Goal: Use online tool/utility: Utilize a website feature to perform a specific function

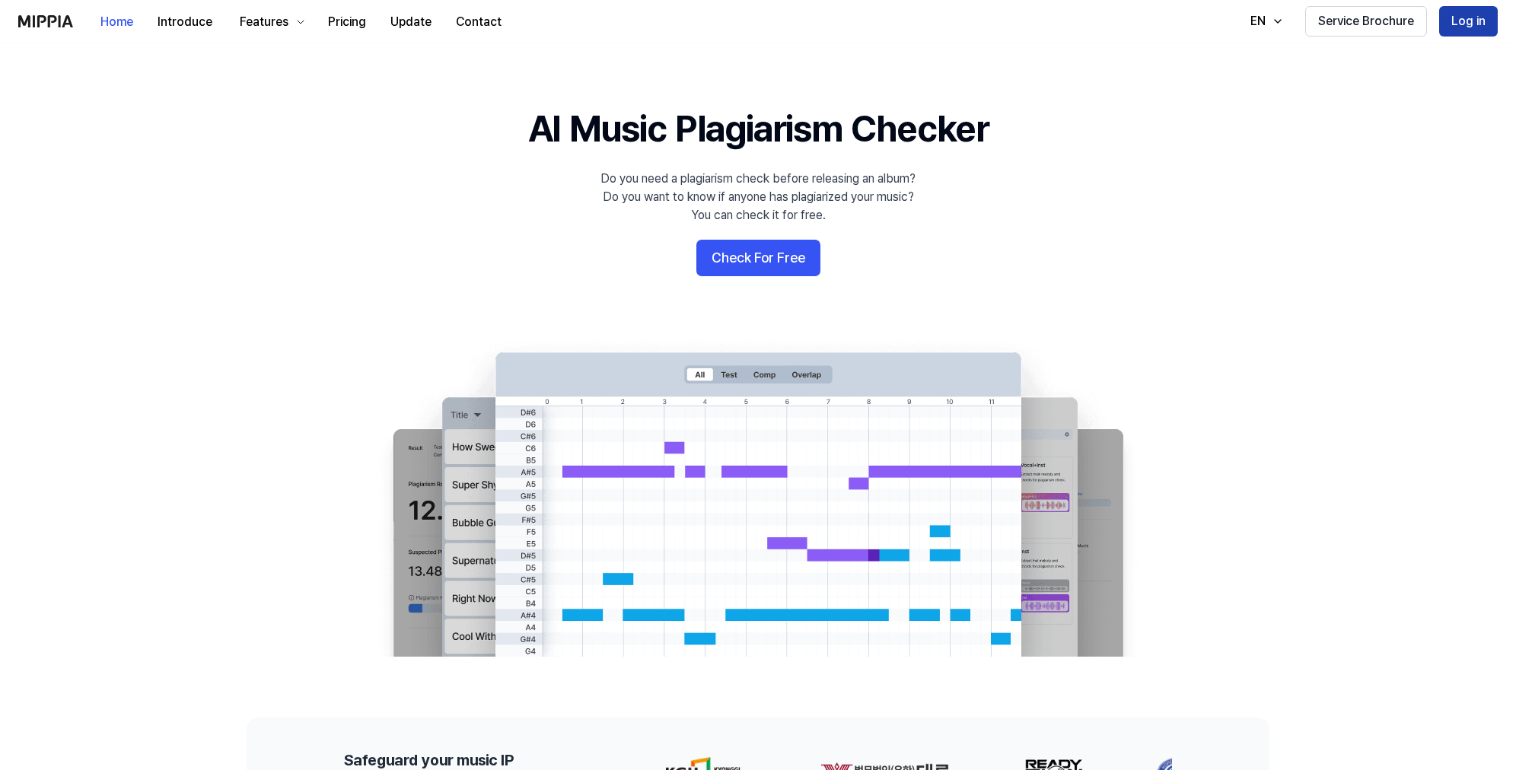
click at [1455, 30] on button "Log in" at bounding box center [1468, 21] width 59 height 30
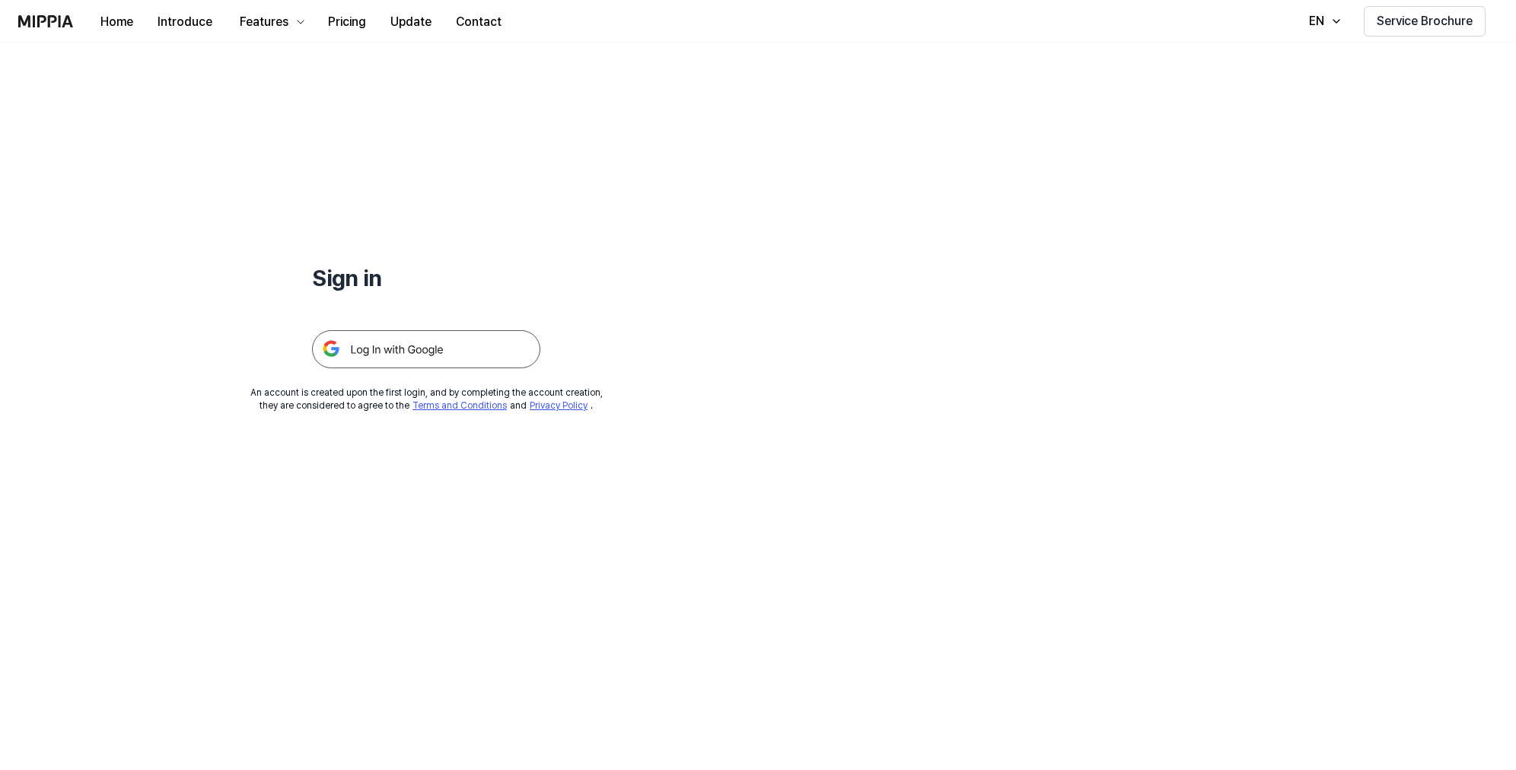
click at [394, 345] on img at bounding box center [426, 349] width 228 height 38
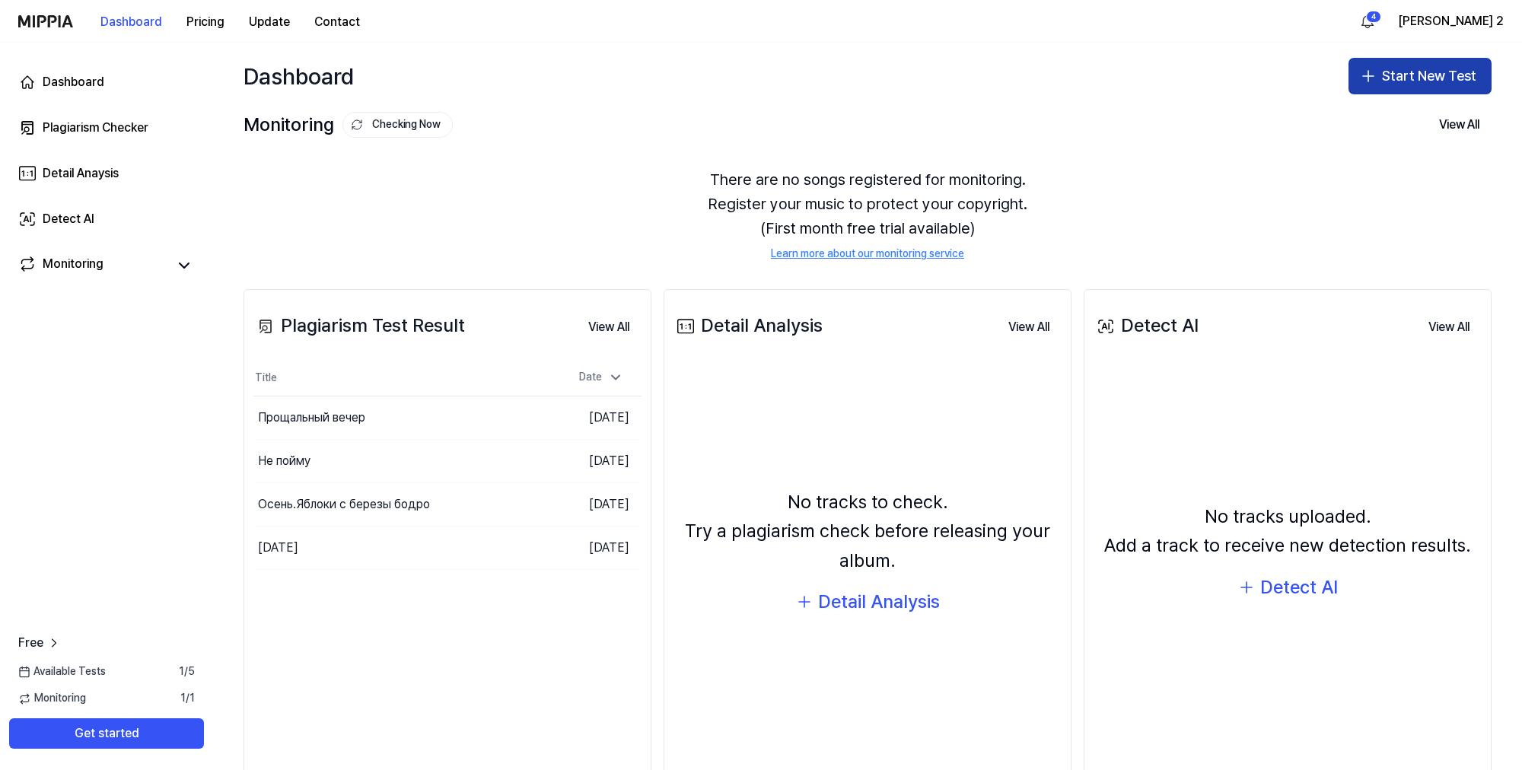
click at [1385, 82] on button "Start New Test" at bounding box center [1420, 76] width 143 height 37
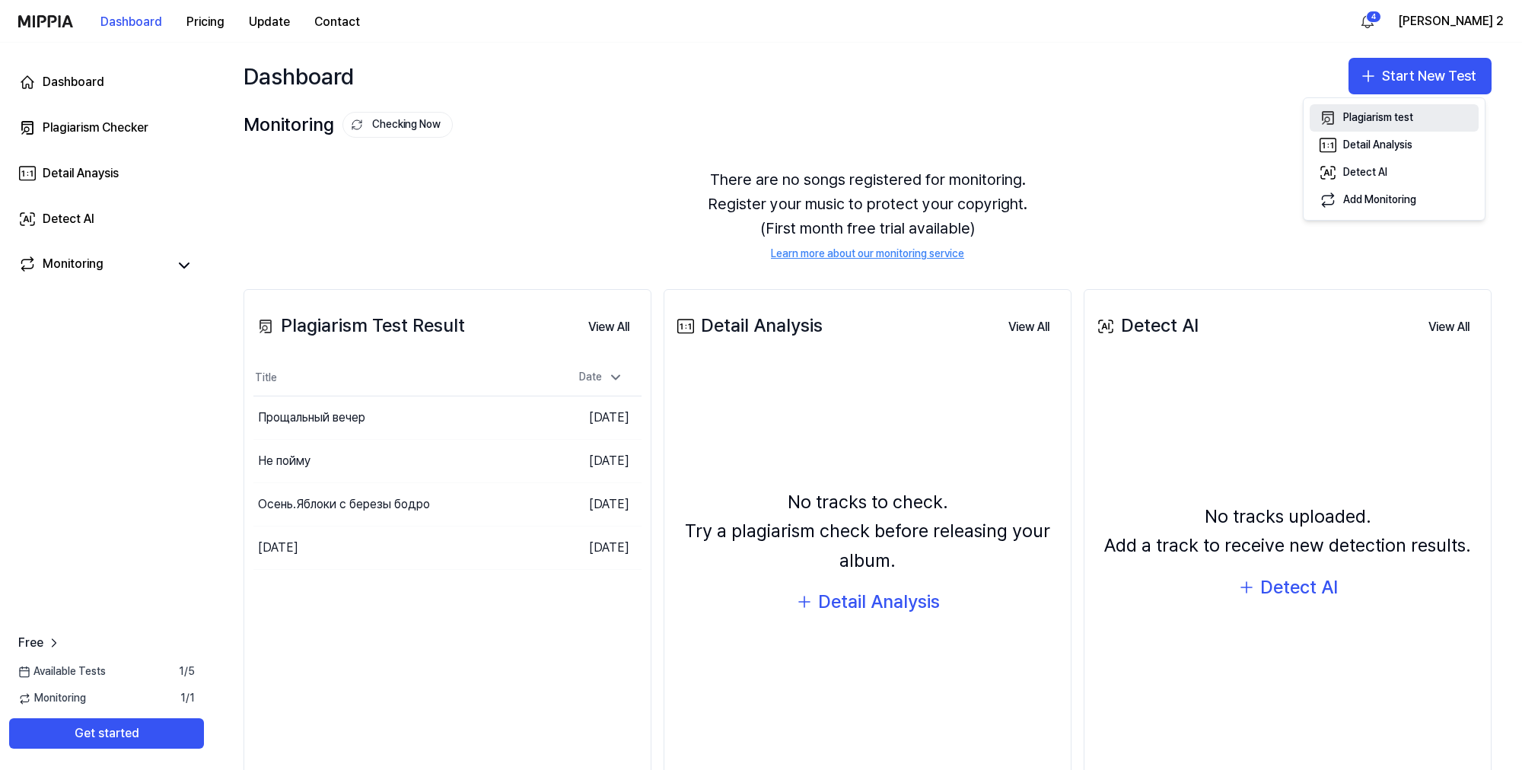
click at [1374, 119] on div "Plagiarism test" at bounding box center [1378, 117] width 70 height 15
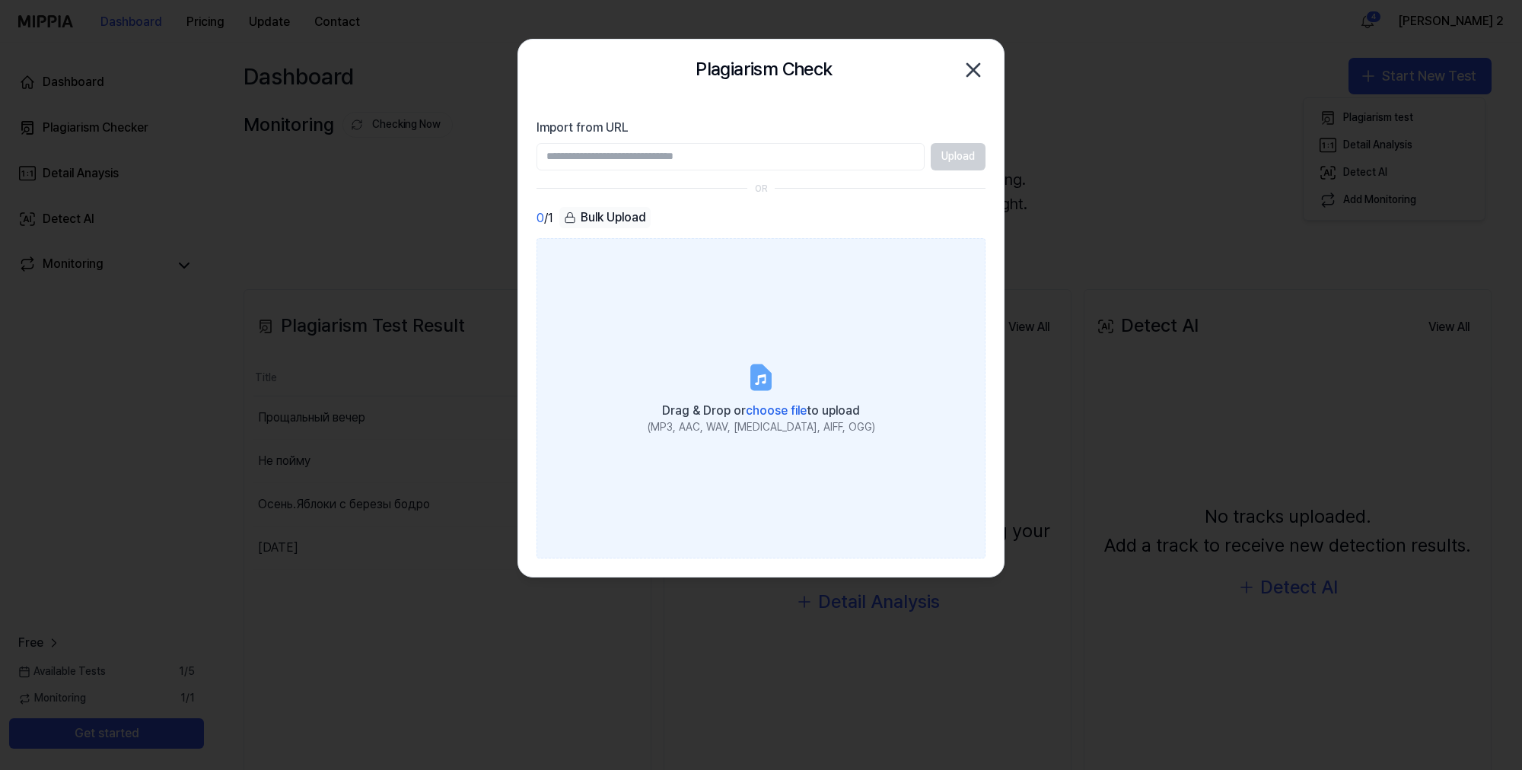
click at [778, 412] on span "choose file" at bounding box center [776, 410] width 61 height 14
click at [0, 0] on input "Drag & Drop or choose file to upload (MP3, AAC, WAV, [MEDICAL_DATA], AIFF, OGG)" at bounding box center [0, 0] width 0 height 0
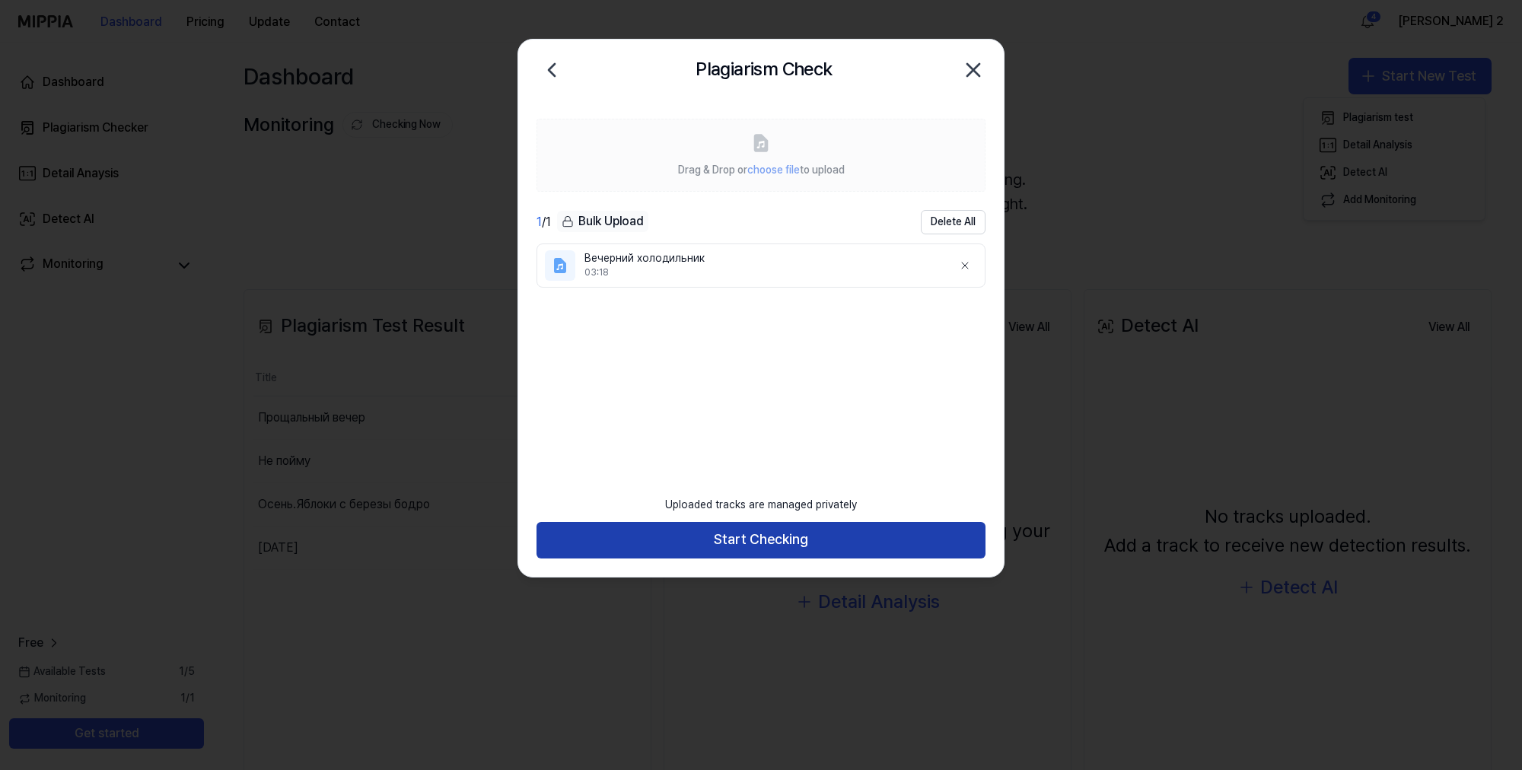
click at [792, 542] on button "Start Checking" at bounding box center [761, 540] width 449 height 37
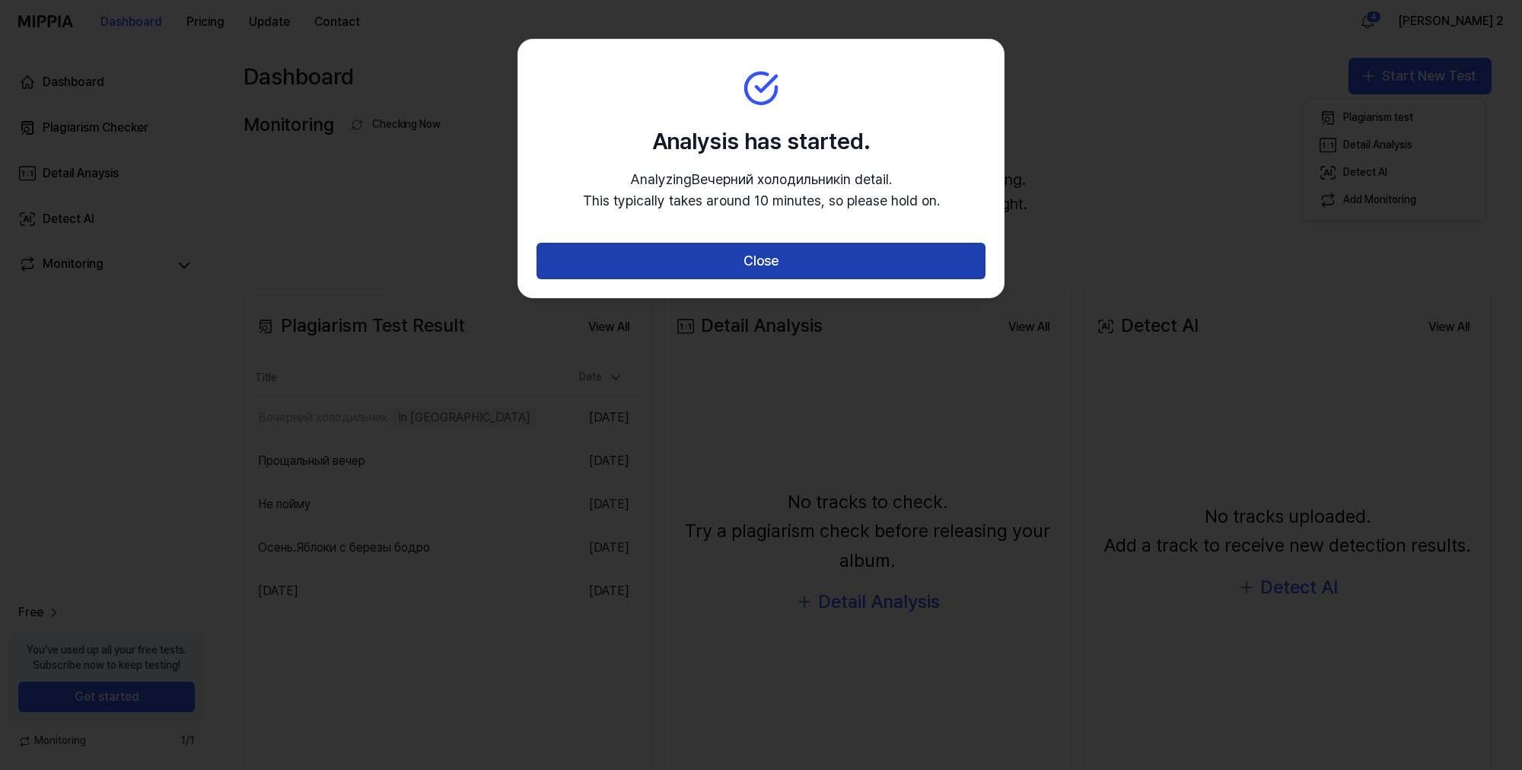
click at [766, 269] on button "Close" at bounding box center [761, 261] width 449 height 37
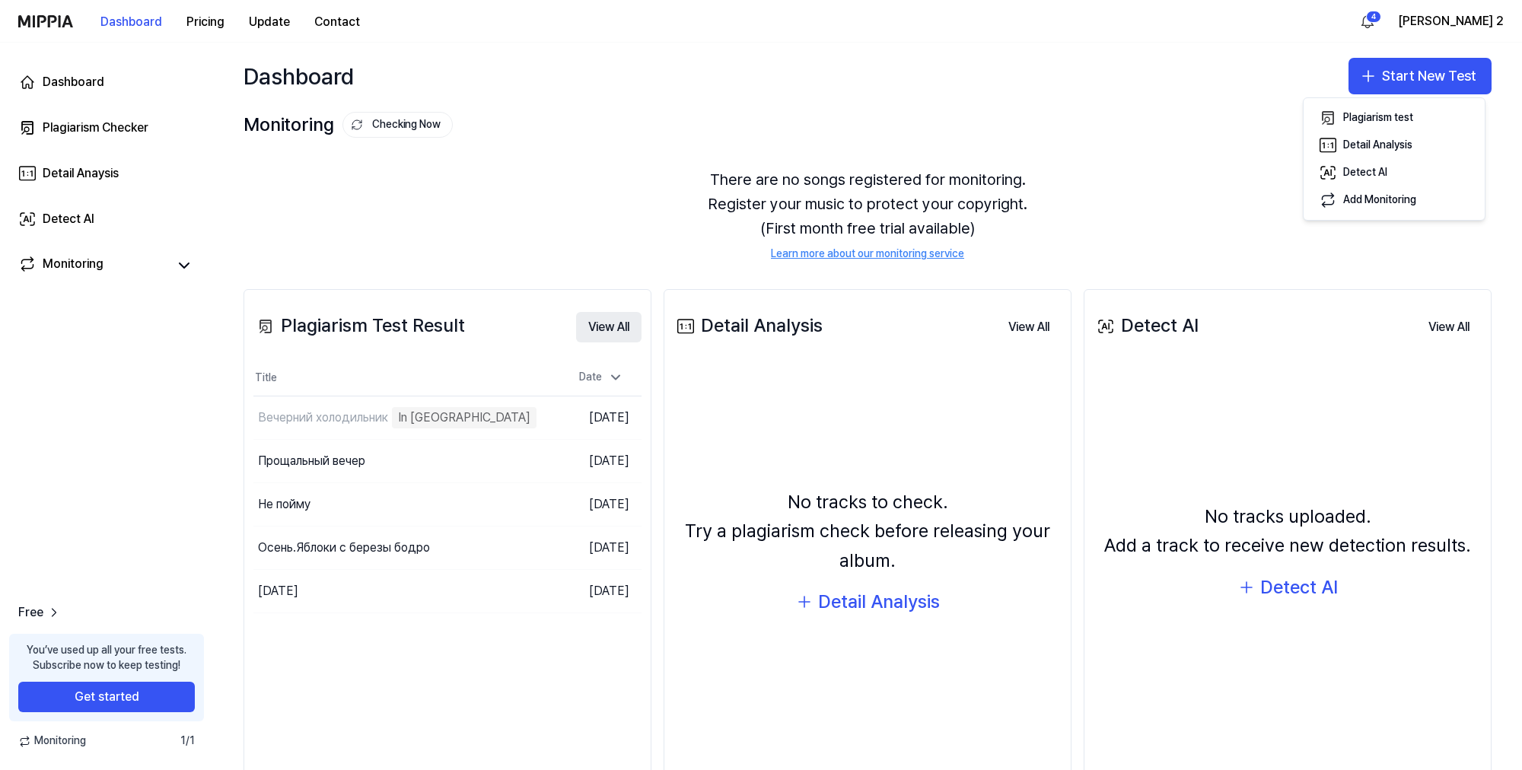
click at [591, 330] on button "View All" at bounding box center [608, 327] width 65 height 30
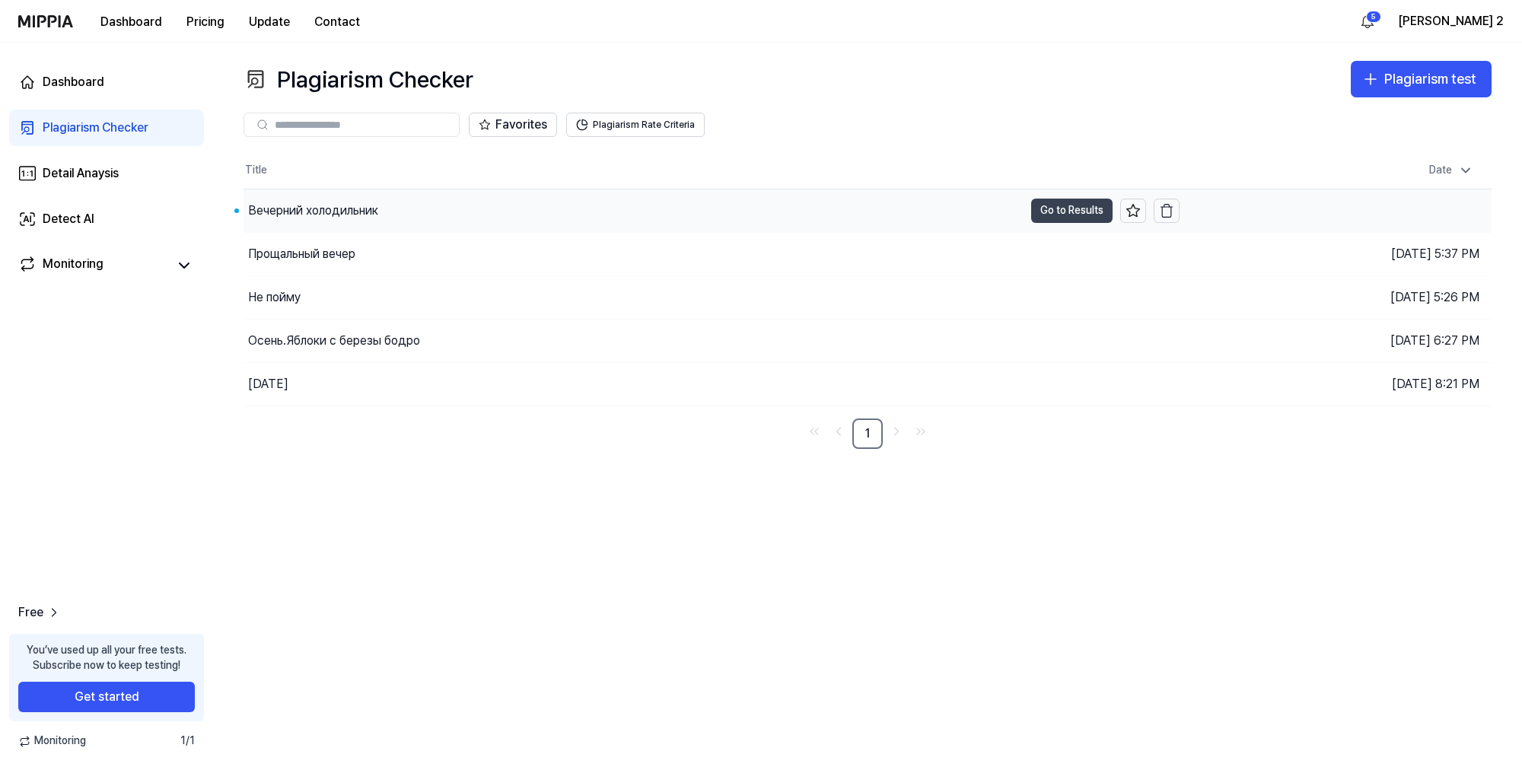
click at [1065, 212] on button "Go to Results" at bounding box center [1071, 211] width 81 height 24
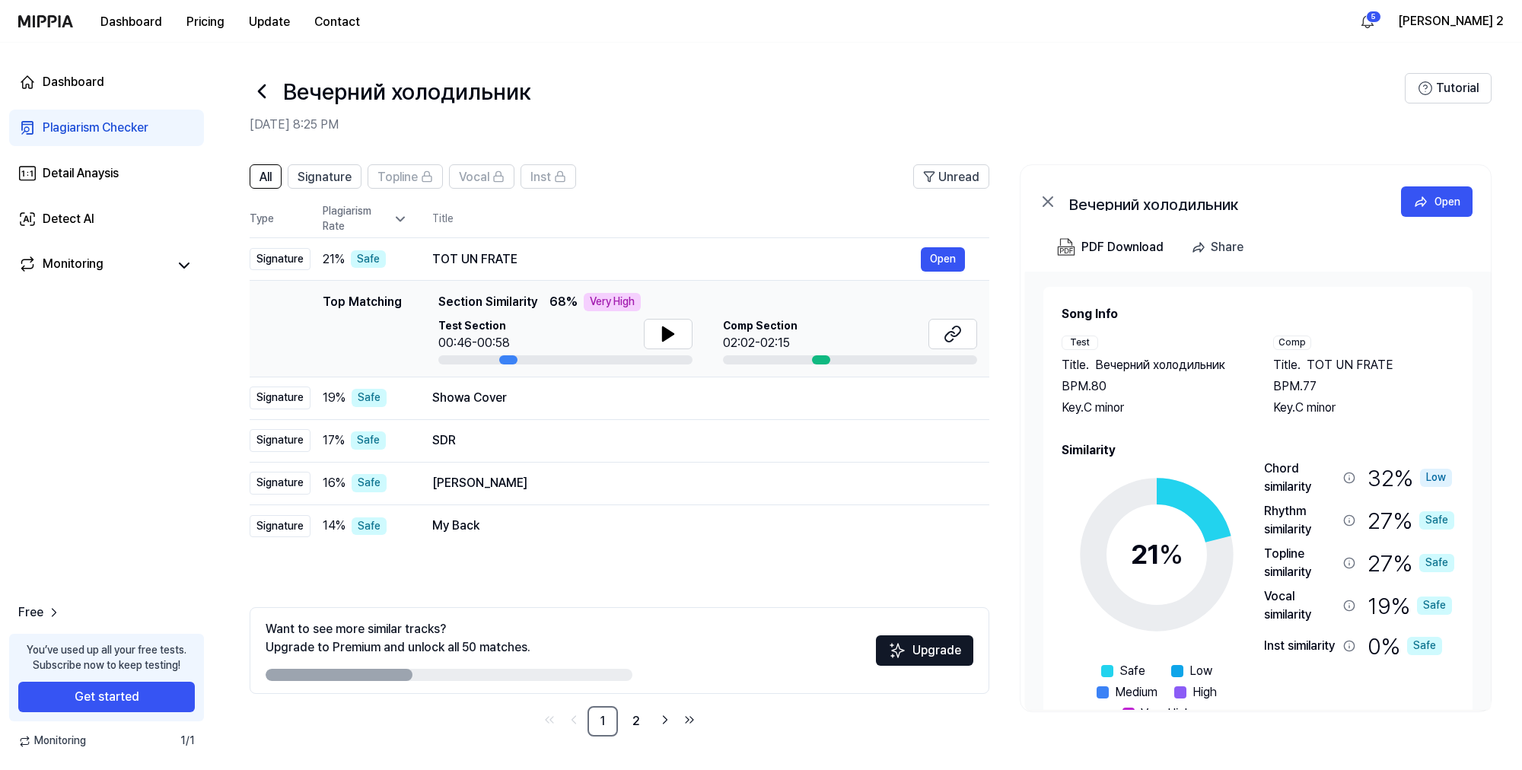
click at [254, 94] on icon at bounding box center [262, 91] width 24 height 24
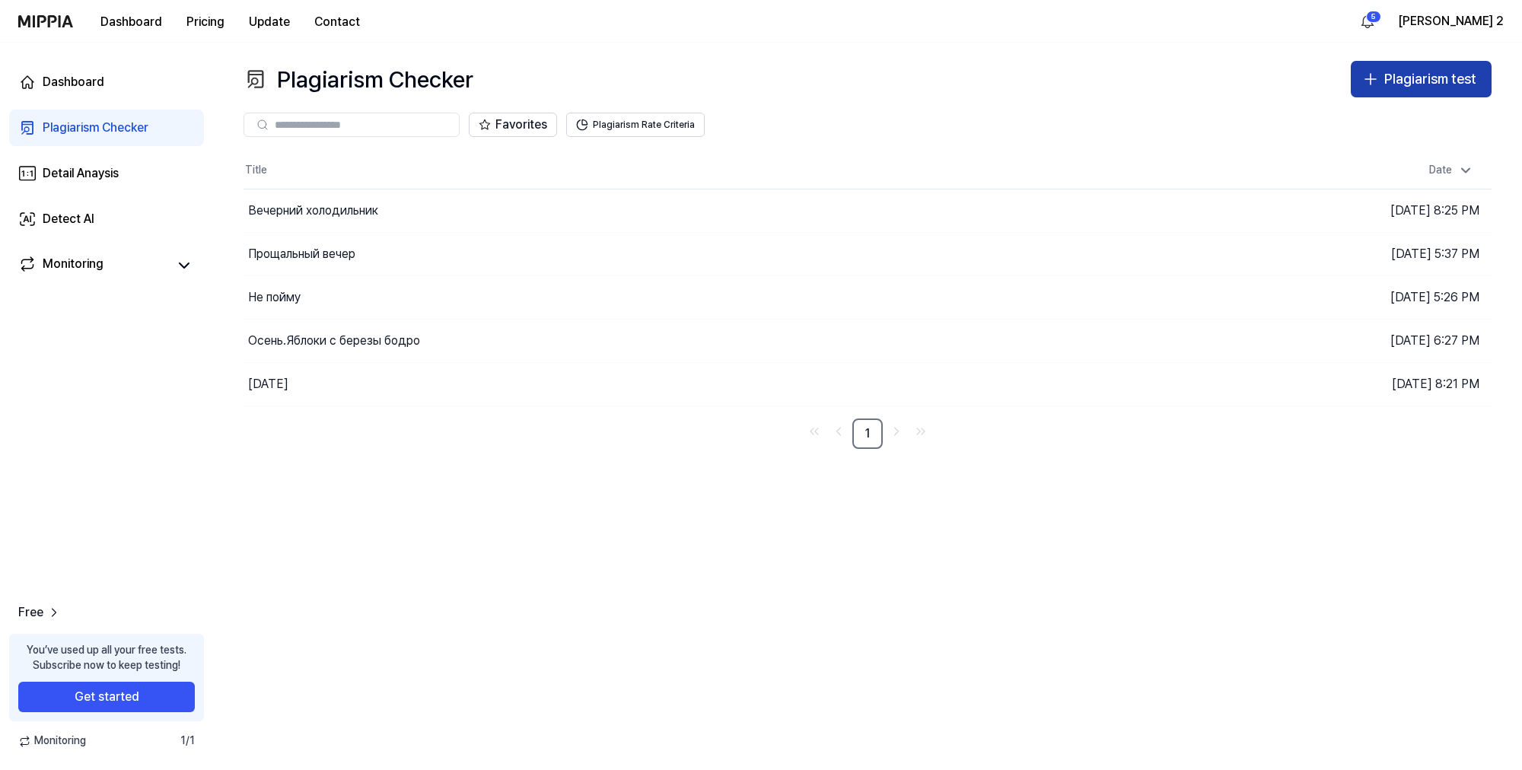
click at [1413, 81] on div "Plagiarism test" at bounding box center [1430, 80] width 92 height 22
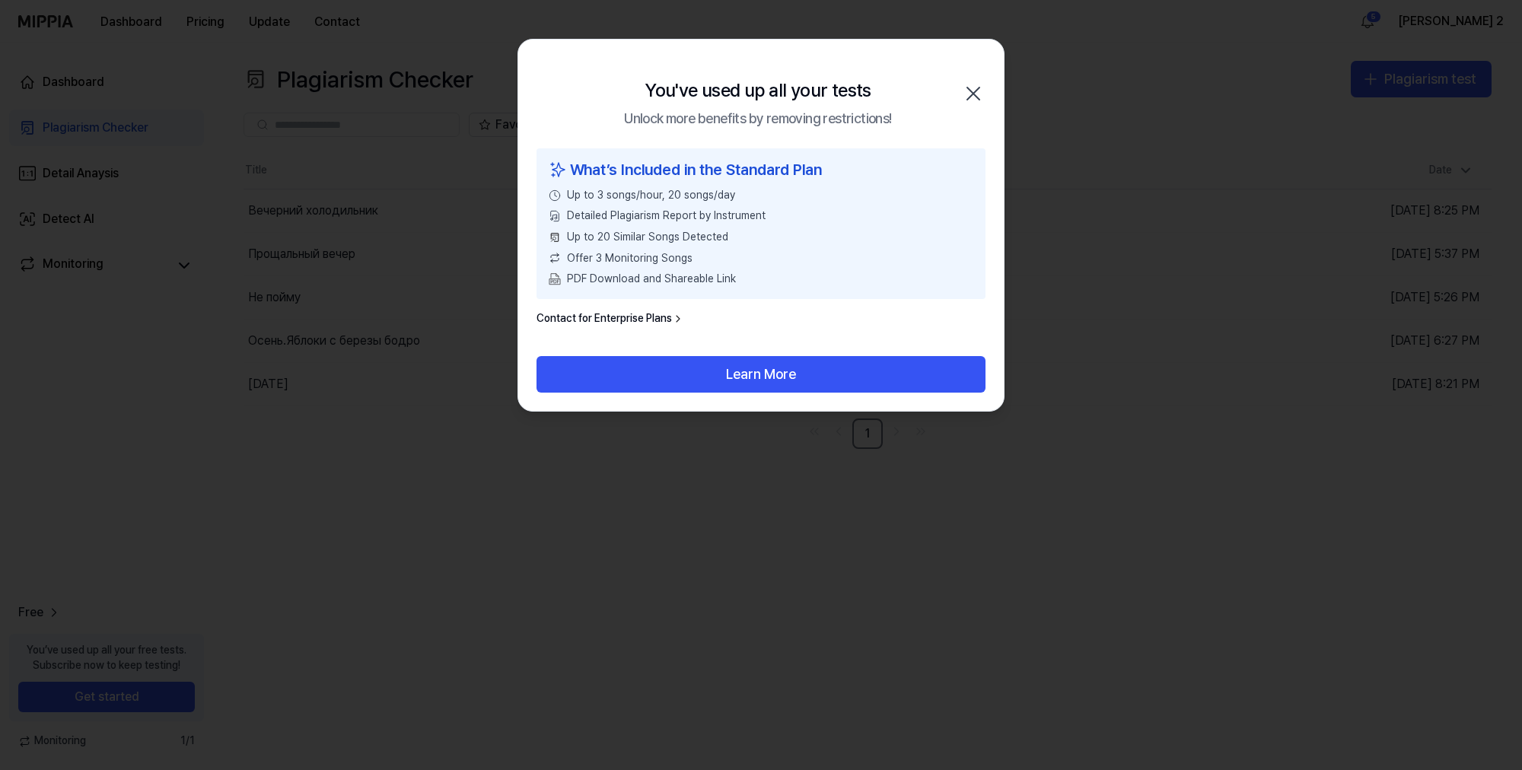
click at [971, 91] on icon "button" at bounding box center [973, 94] width 12 height 12
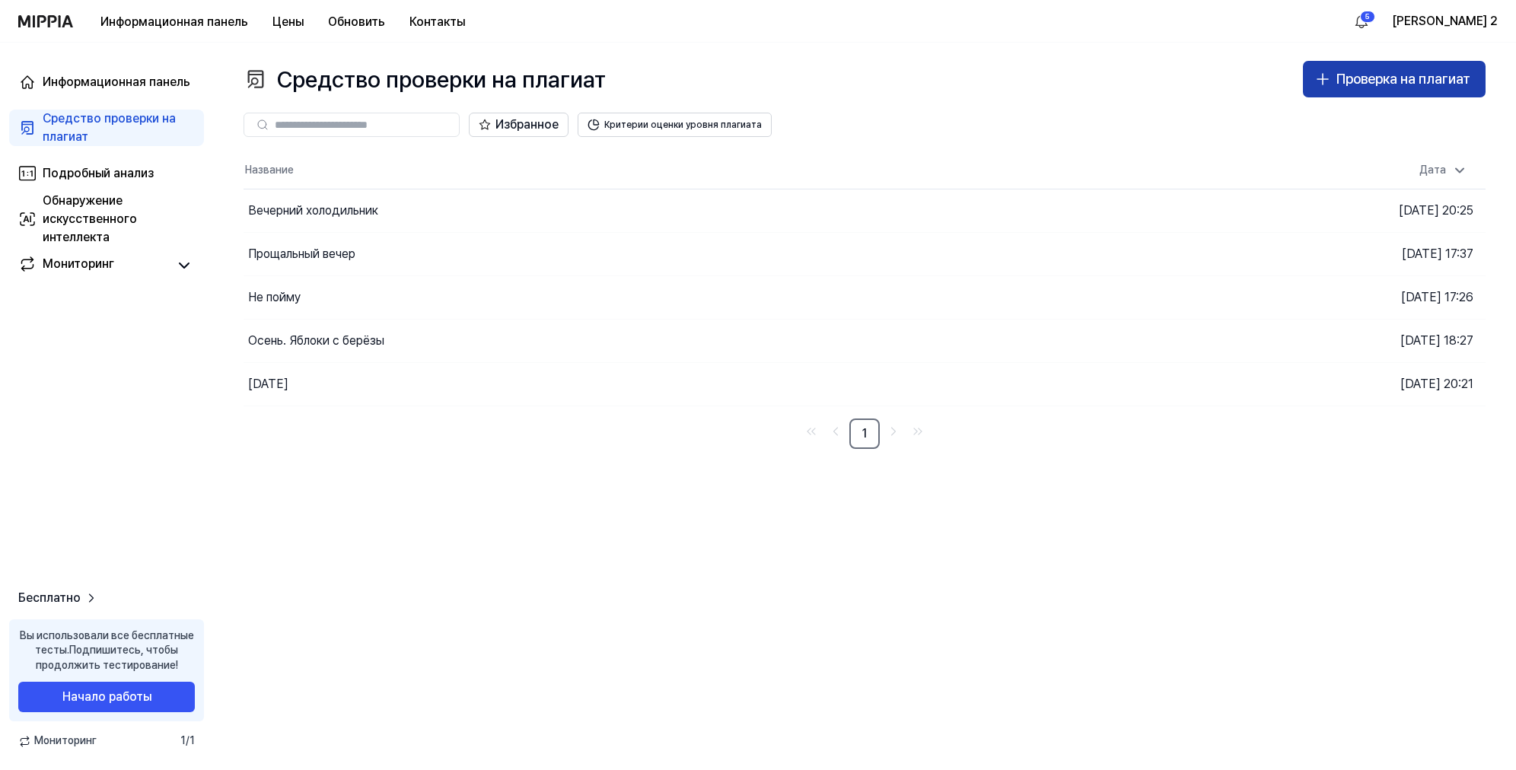
click at [1412, 82] on ya-tr-span "Проверка на плагиат" at bounding box center [1404, 79] width 134 height 16
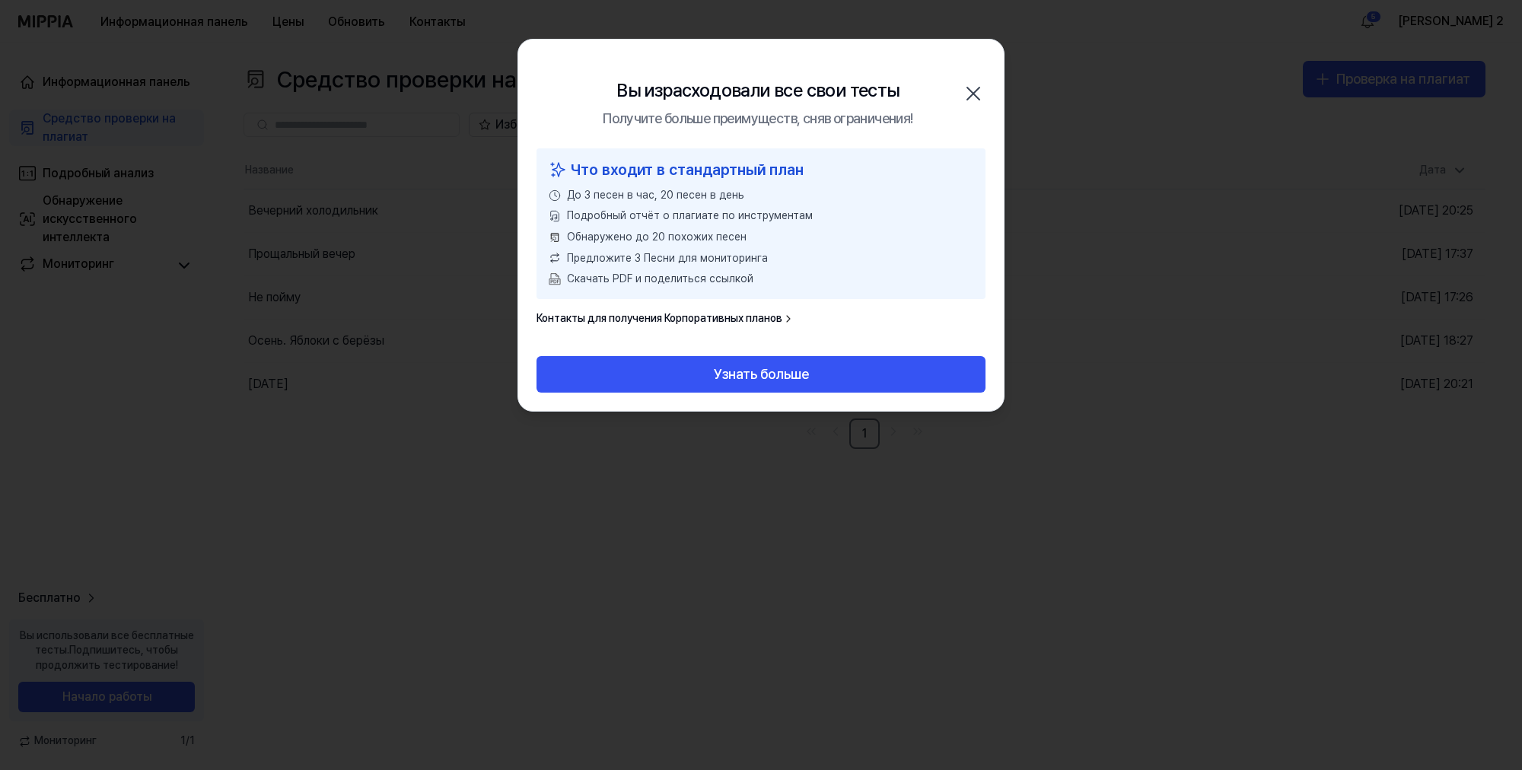
click at [969, 88] on icon "button" at bounding box center [973, 93] width 24 height 24
